Goal: Information Seeking & Learning: Find contact information

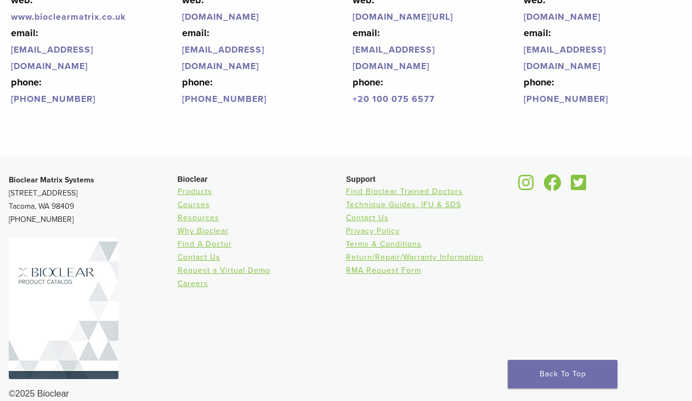
scroll to position [2630, 0]
click at [414, 187] on link "Find Bioclear Trained Doctors" at bounding box center [404, 191] width 117 height 9
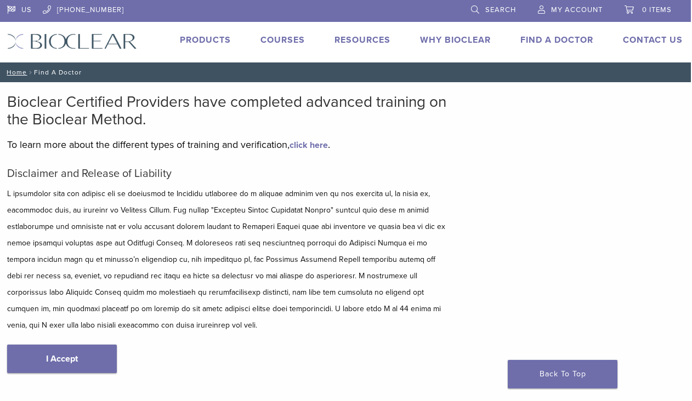
scroll to position [0, 1]
click at [307, 145] on link "click here" at bounding box center [308, 145] width 38 height 11
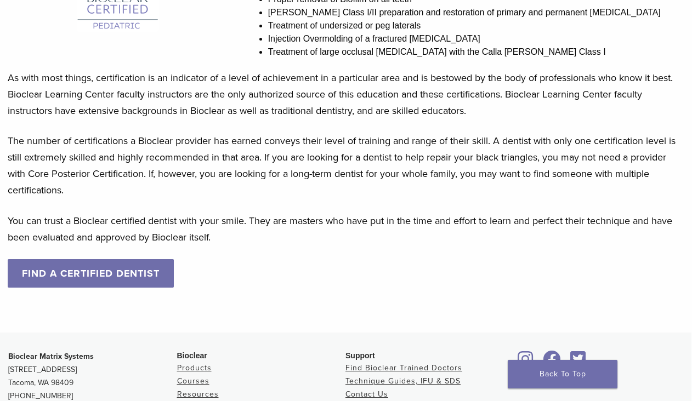
scroll to position [981, 1]
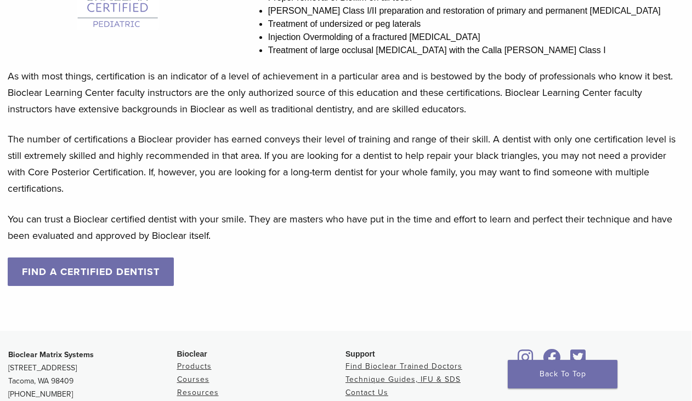
click at [124, 286] on link "FIND A CERTIFIED DENTIST" at bounding box center [91, 272] width 166 height 28
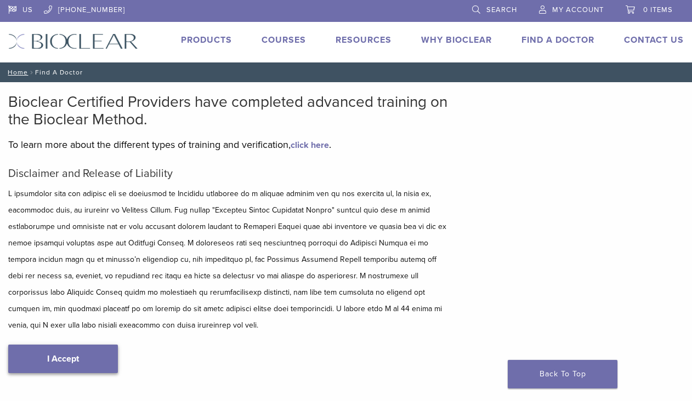
click at [72, 360] on link "I Accept" at bounding box center [63, 359] width 110 height 28
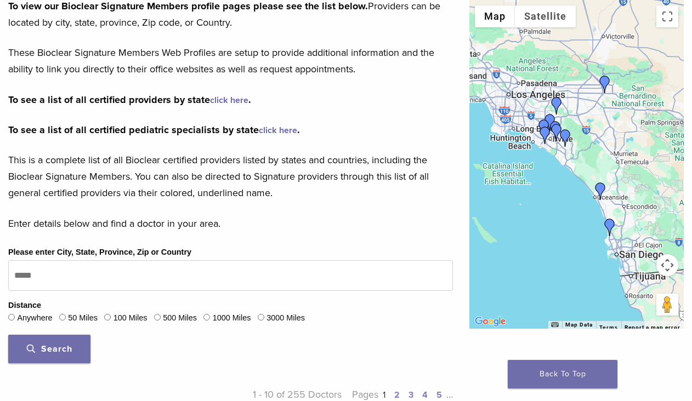
scroll to position [170, 0]
click at [610, 223] on img "Dr. David Eshom" at bounding box center [610, 228] width 18 height 18
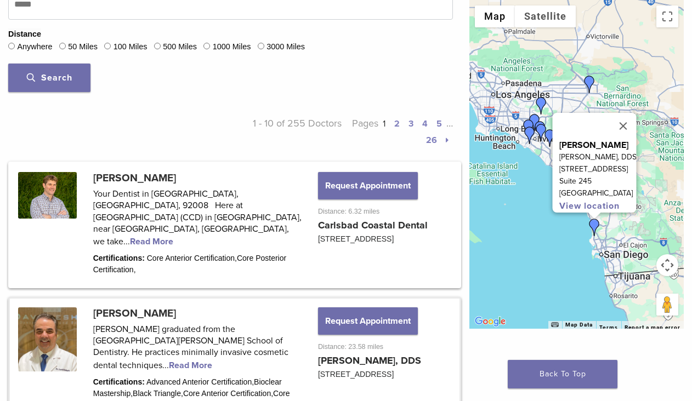
scroll to position [438, 0]
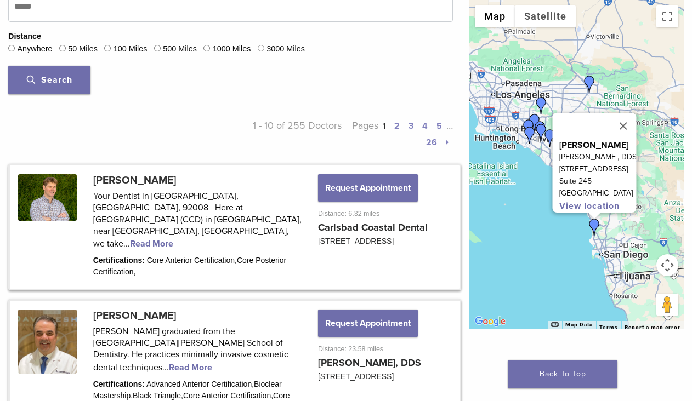
click at [254, 218] on link at bounding box center [234, 227] width 449 height 123
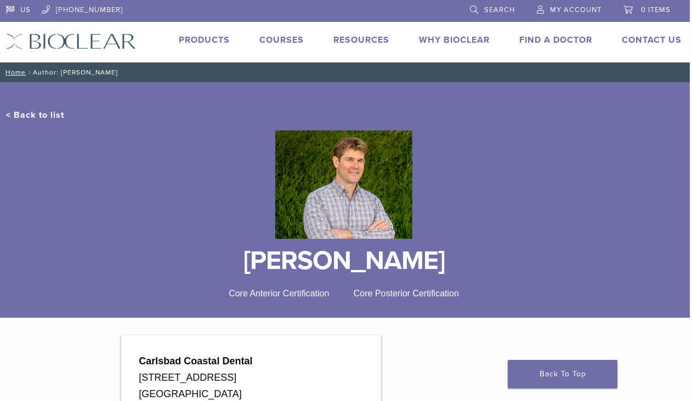
scroll to position [0, 2]
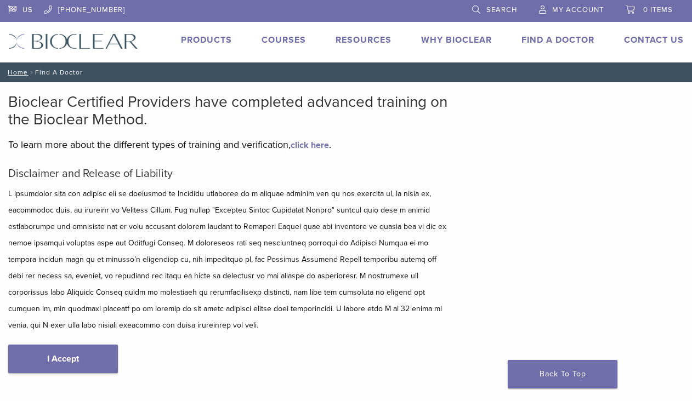
scroll to position [266, 0]
click at [64, 361] on link "I Accept" at bounding box center [63, 359] width 110 height 28
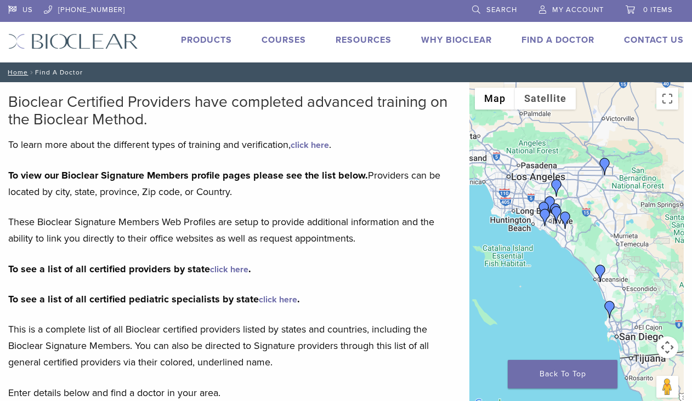
click at [610, 306] on img "Dr. David Eshom" at bounding box center [610, 310] width 18 height 18
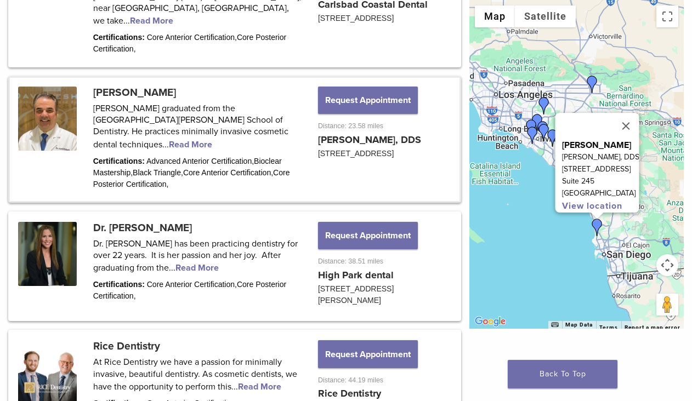
scroll to position [719, 0]
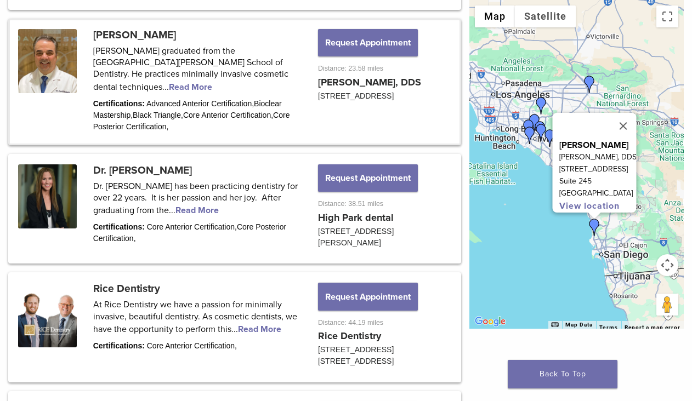
click at [174, 68] on link at bounding box center [234, 81] width 449 height 123
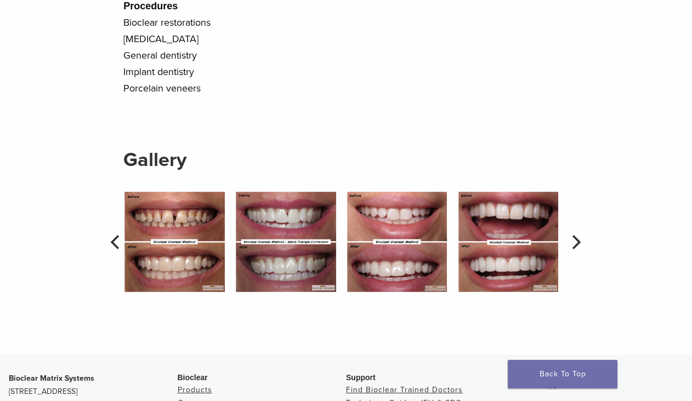
scroll to position [917, 0]
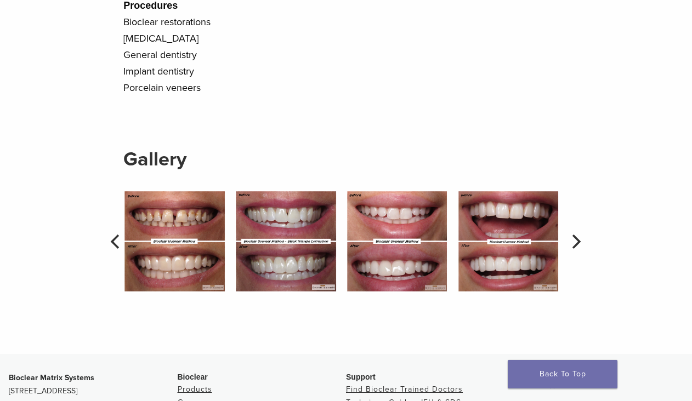
click at [580, 249] on icon "Next" at bounding box center [575, 242] width 14 height 14
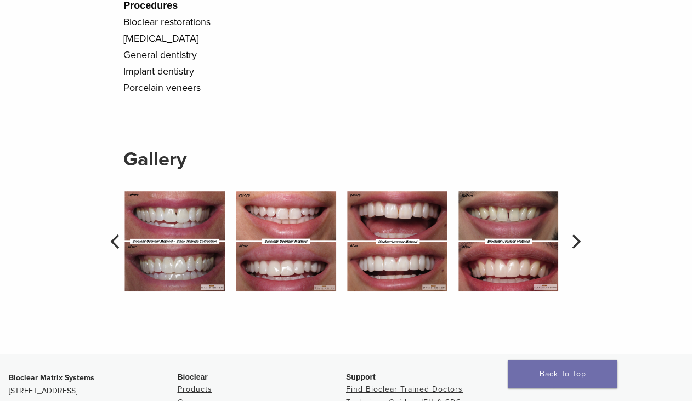
click at [578, 249] on icon "Next" at bounding box center [576, 242] width 9 height 14
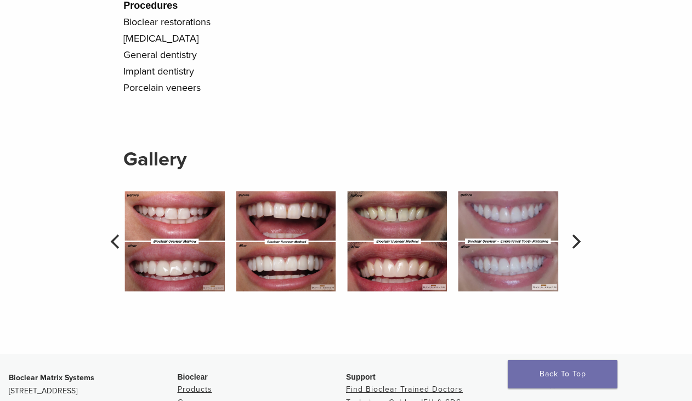
click at [578, 249] on icon "Next" at bounding box center [576, 242] width 9 height 14
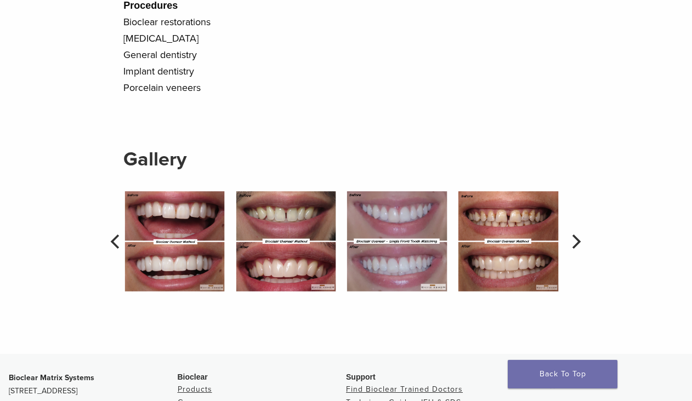
click at [578, 249] on icon "Next" at bounding box center [576, 242] width 9 height 14
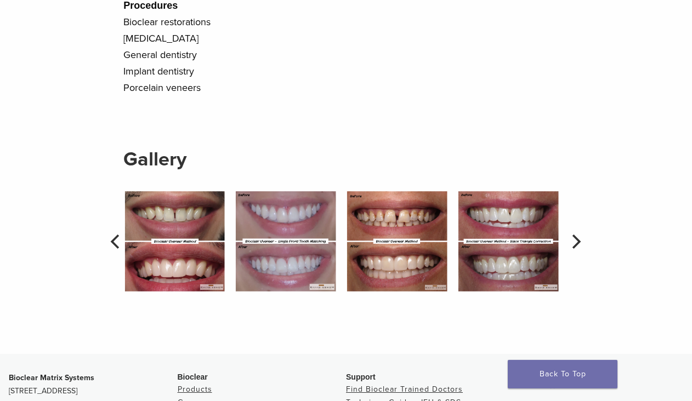
click at [578, 249] on icon "Next" at bounding box center [576, 242] width 9 height 14
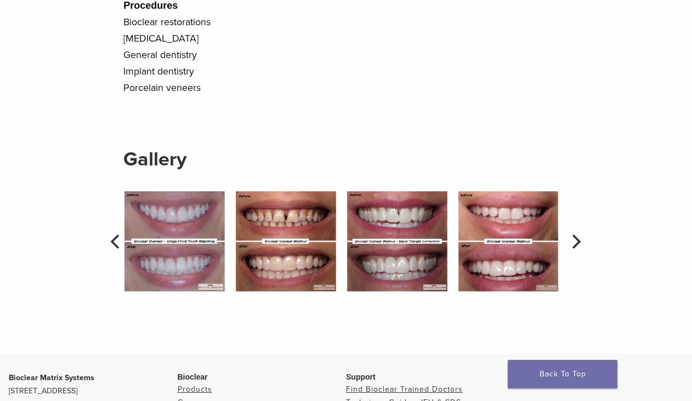
click at [578, 249] on icon "Next" at bounding box center [576, 242] width 9 height 14
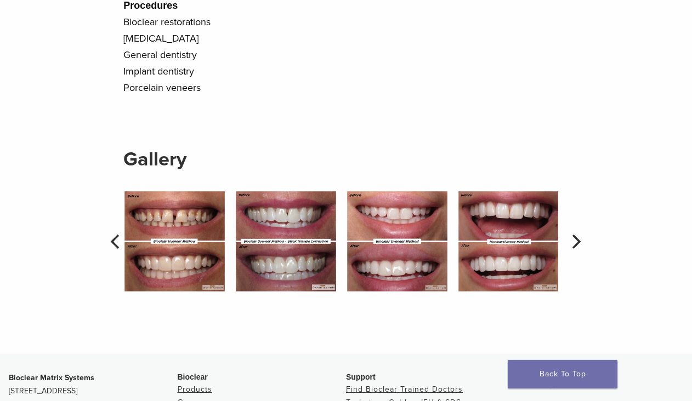
click at [578, 249] on icon "Next" at bounding box center [576, 242] width 9 height 14
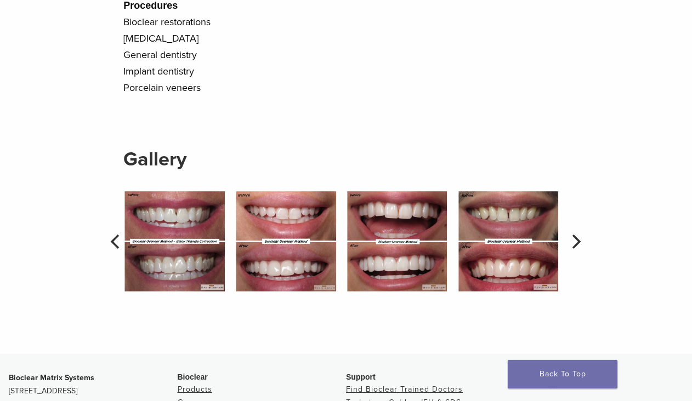
click at [578, 249] on icon "Next" at bounding box center [576, 242] width 9 height 14
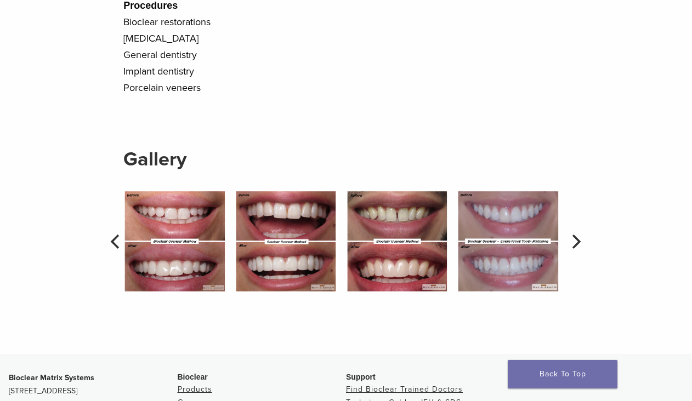
click at [578, 249] on icon "Next" at bounding box center [576, 242] width 9 height 14
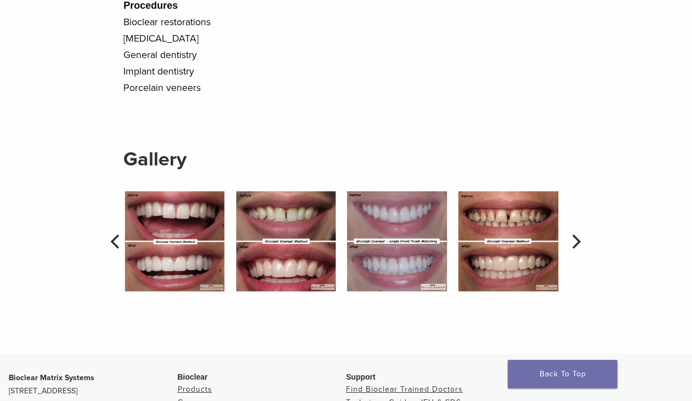
click at [578, 249] on icon "Next" at bounding box center [576, 242] width 9 height 14
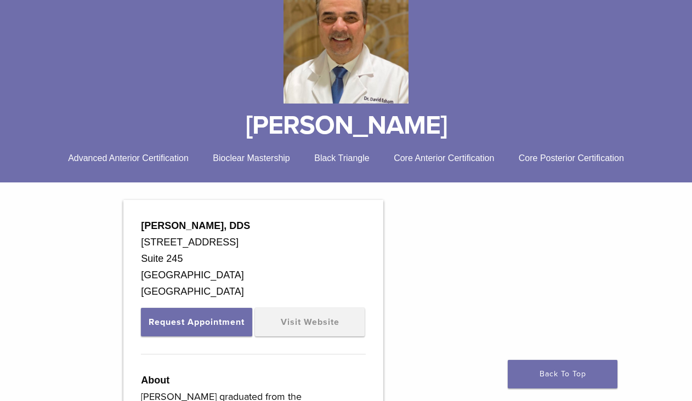
scroll to position [162, 0]
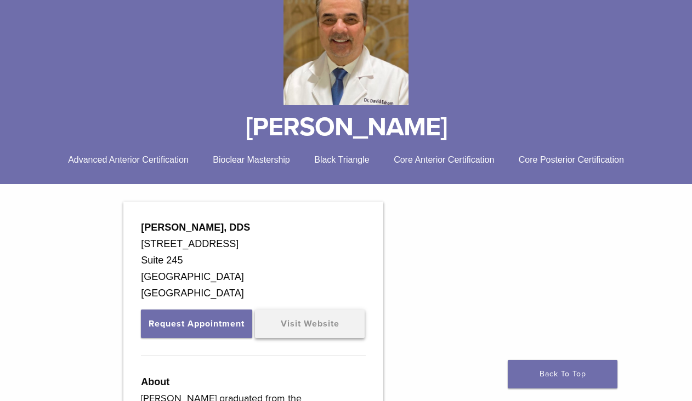
click at [255, 338] on link "Visit Website" at bounding box center [310, 324] width 110 height 28
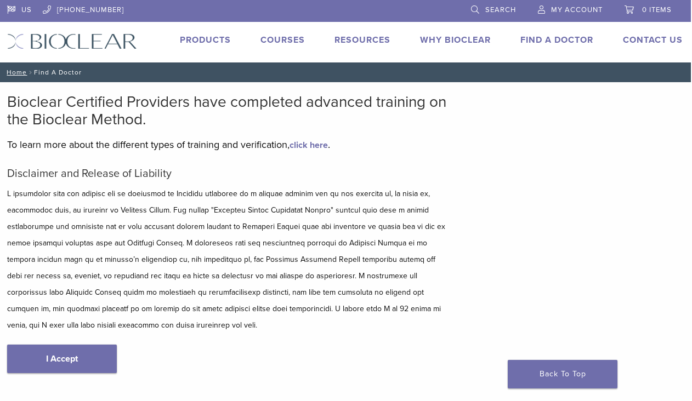
scroll to position [0, 1]
